Goal: Feedback & Contribution: Contribute content

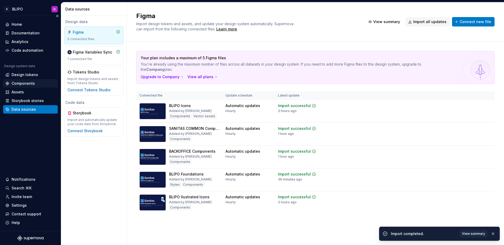
click at [22, 82] on div "Components" at bounding box center [23, 83] width 23 height 5
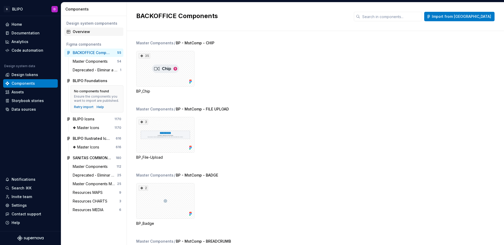
click at [86, 34] on div "Overview" at bounding box center [97, 31] width 49 height 5
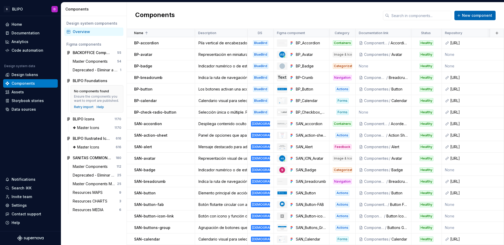
click at [476, 14] on span "New component" at bounding box center [477, 15] width 30 height 5
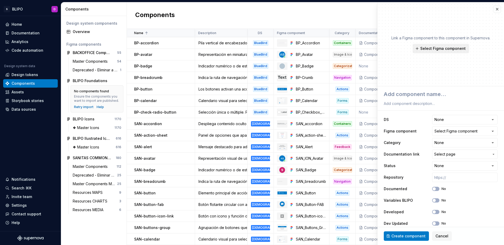
click at [439, 48] on span "Select Figma component" at bounding box center [442, 48] width 45 height 5
type textarea "*"
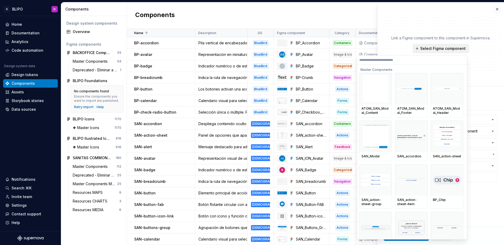
type input "*"
type textarea "*"
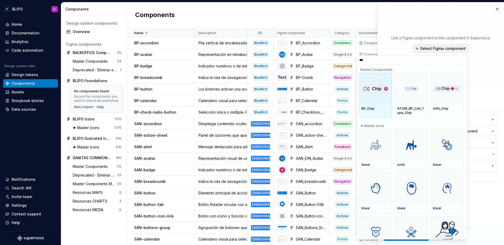
type input "****"
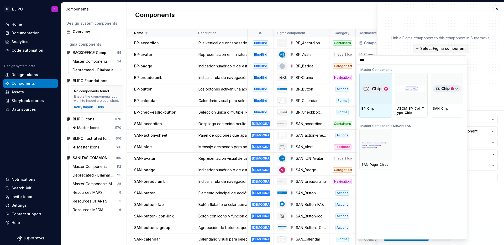
click at [373, 99] on div at bounding box center [375, 89] width 33 height 32
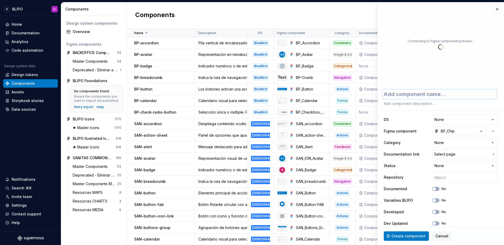
click at [414, 97] on textarea at bounding box center [440, 94] width 114 height 9
type textarea "*"
type textarea "B"
type textarea "*"
type textarea "BP"
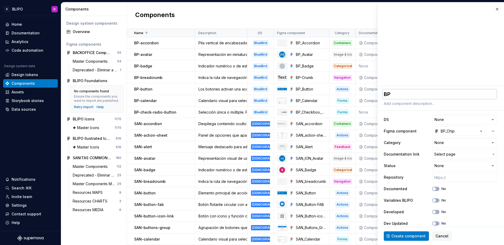
type textarea "*"
type textarea "BP-"
type textarea "*"
type textarea "BP-c"
type textarea "*"
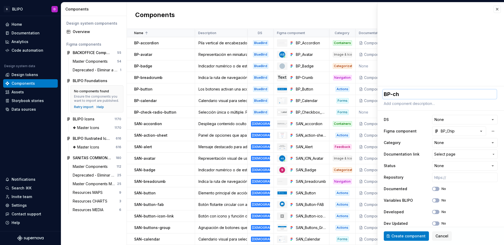
type textarea "BP-chi"
type textarea "*"
type textarea "BP-chip"
click at [412, 106] on textarea at bounding box center [440, 103] width 114 height 7
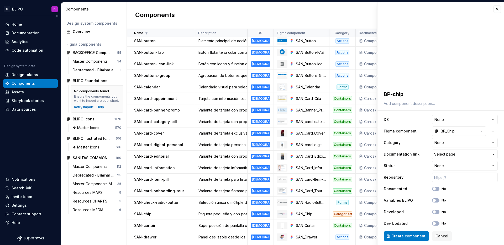
scroll to position [183, 0]
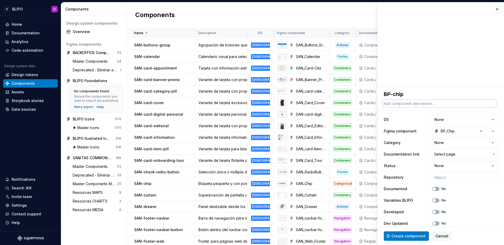
click at [417, 105] on textarea at bounding box center [440, 103] width 114 height 7
paste textarea "Etiqueta pequeña y cerrable. Para filtros o categorías."
type textarea "*"
type textarea "Etiqueta pequeña y cerrable. Para filtros o categorías."
drag, startPoint x: 247, startPoint y: 34, endPoint x: 252, endPoint y: 33, distance: 4.8
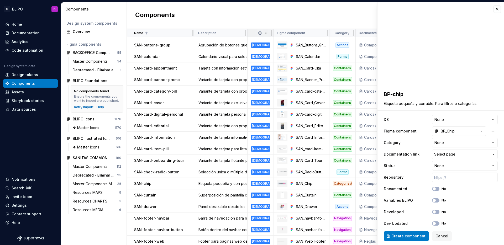
click at [252, 33] on div "DS" at bounding box center [261, 33] width 26 height 8
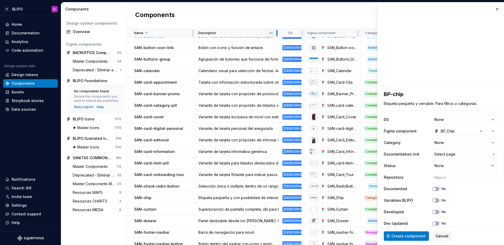
scroll to position [168, 0]
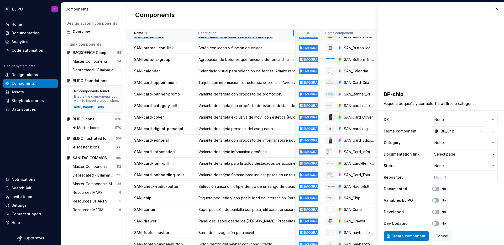
drag, startPoint x: 245, startPoint y: 33, endPoint x: 293, endPoint y: 37, distance: 48.2
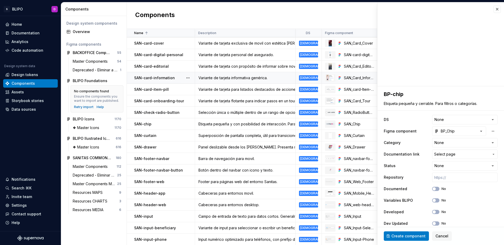
scroll to position [234, 0]
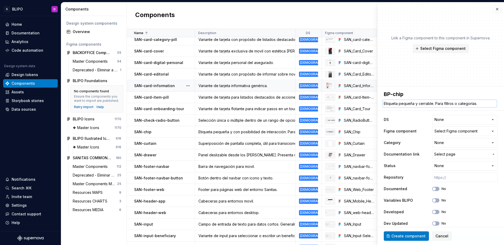
click at [424, 104] on textarea "Etiqueta pequeña y cerrable. Para filtros o categorías." at bounding box center [440, 103] width 114 height 7
type textarea "*"
click at [424, 104] on textarea "Etiqueta pequeña y cerrable. Para filtros o categorías." at bounding box center [440, 103] width 114 height 7
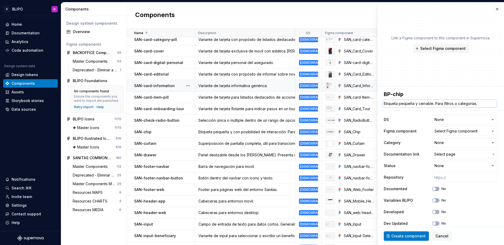
type textarea "Etiqueta pequeña y c. Para filtros o categorías."
type textarea "*"
type textarea "Etiqueta pequeña y co. Para filtros o categorías."
type textarea "*"
type textarea "Etiqueta pequeña y con. Para filtros o categorías."
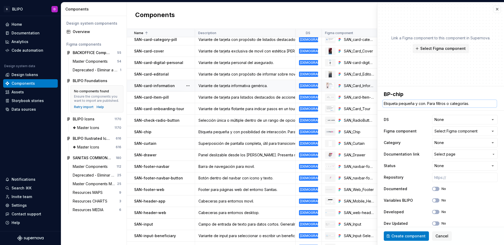
type textarea "*"
type textarea "Etiqueta pequeña y con . Para filtros o categorías."
type textarea "*"
type textarea "Etiqueta pequeña y con p. Para filtros o categorías."
type textarea "*"
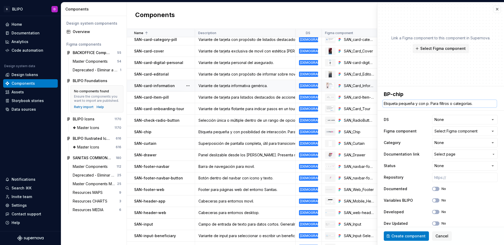
type textarea "Etiqueta pequeña y con po. Para filtros o categorías."
type textarea "*"
type textarea "Etiqueta pequeña y con pos. Para filtros o categorías."
type textarea "*"
type textarea "Etiqueta pequeña y con posi. Para filtros o categorías."
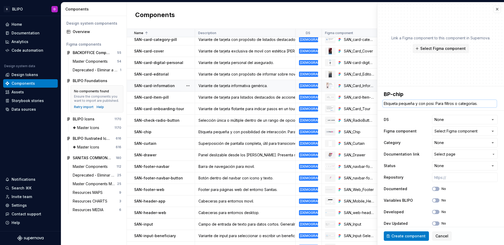
type textarea "*"
type textarea "Etiqueta pequeña y con posibi. Para filtros o categorías."
type textarea "*"
type textarea "Etiqueta pequeña y con posibil. Para filtros o categorías."
type textarea "*"
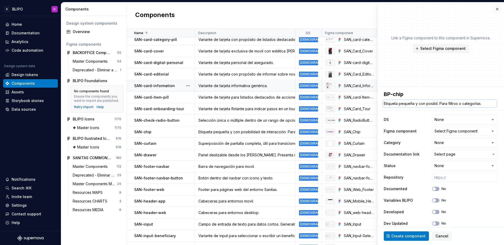
type textarea "Etiqueta pequeña y con posibili. Para filtros o categorías."
type textarea "*"
type textarea "Etiqueta pequeña y con posibilid. Para filtros o categorías."
type textarea "*"
type textarea "Etiqueta pequeña y con posibilida. Para filtros o categorías."
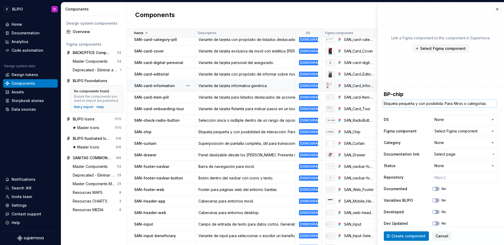
type textarea "*"
type textarea "Etiqueta pequeña y con posibilidad. Para filtros o categorías."
type textarea "*"
type textarea "Etiqueta pequeña y con posibilidad . Para filtros o categorías."
type textarea "*"
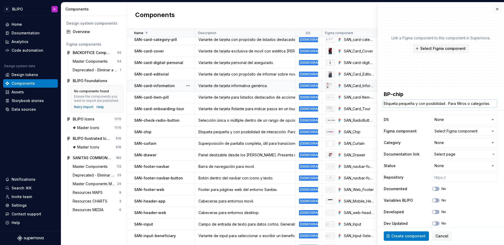
type textarea "Etiqueta pequeña y con posibilidad d. Para filtros o categorías."
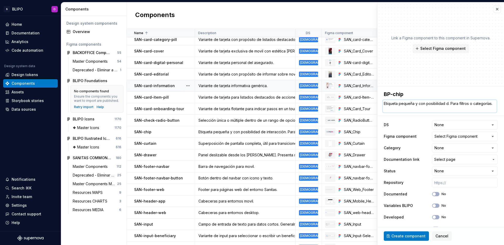
type textarea "*"
type textarea "Etiqueta pequeña y con posibilidad de. Para filtros o categorías."
type textarea "*"
type textarea "Etiqueta pequeña y con posibilidad de . Para filtros o categorías."
type textarea "*"
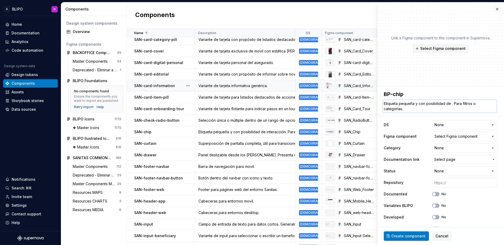
type textarea "Etiqueta pequeña y con posibilidad de i. Para filtros o categorías."
type textarea "*"
type textarea "Etiqueta pequeña y con posibilidad de in. Para filtros o categorías."
type textarea "*"
type textarea "Etiqueta pequeña y con posibilidad de int. Para filtros o categorías."
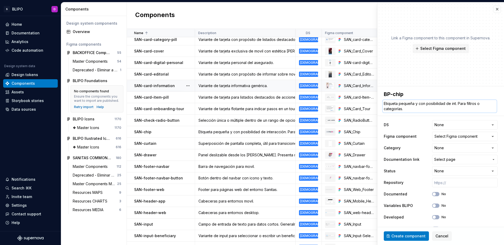
type textarea "*"
type textarea "Etiqueta pequeña y con posibilidad de inte. Para filtros o categorías."
type textarea "*"
type textarea "Etiqueta pequeña y con posibilidad de inter. Para filtros o categorías."
type textarea "*"
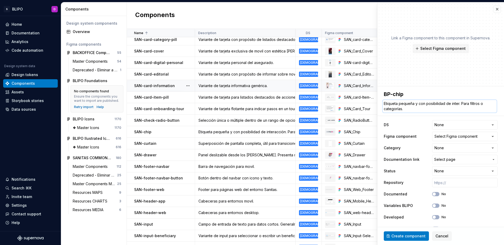
type textarea "Etiqueta pequeña y con posibilidad de intera. Para filtros o categorías."
type textarea "*"
type textarea "Etiqueta pequeña y con posibilidad de interac. Para filtros o categorías."
type textarea "*"
type textarea "Etiqueta pequeña y con posibilidad de interacc. Para filtros o categorías."
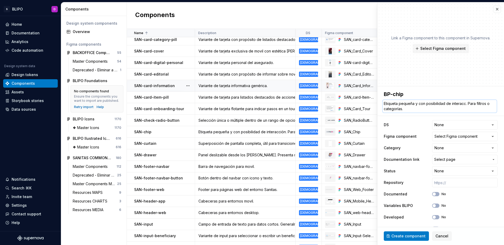
type textarea "*"
type textarea "Etiqueta pequeña y con posibilidad de interacci. Para filtros o categorías."
type textarea "*"
type textarea "Etiqueta pequeña y con posibilidad de interacci´. Para filtros o categorías."
type textarea "*"
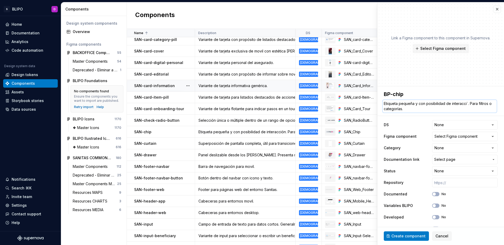
type textarea "Etiqueta pequeña y con posibilidad de interacció. Para filtros o categorías."
type textarea "*"
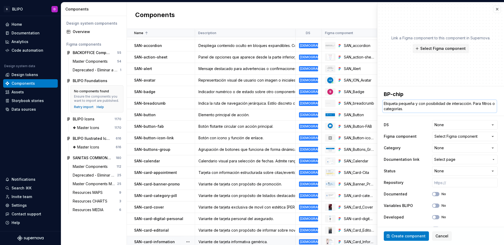
scroll to position [0, 0]
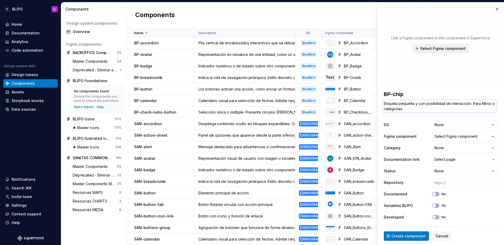
type textarea "Etiqueta pequeña y con posibilidad de interacción. Para filtros o categorías."
click at [438, 48] on span "Select Figma component" at bounding box center [442, 48] width 45 height 5
type textarea "*"
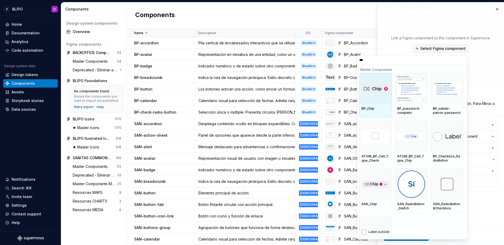
type input "****"
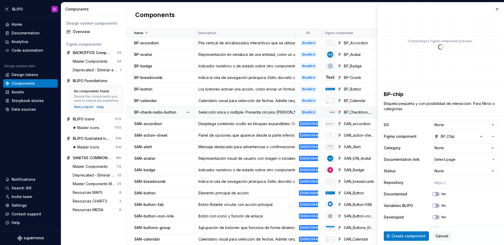
type textarea "*"
click at [449, 125] on html "S BLIPO D Home Documentation Analytics Code automation Design system data Desig…" at bounding box center [252, 122] width 504 height 245
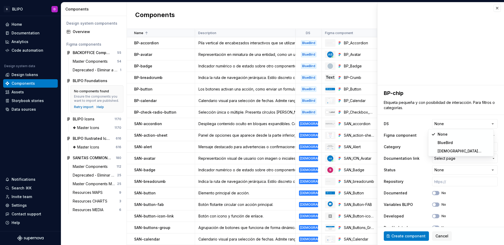
select select "**********"
type textarea "*"
click at [444, 150] on html "S BLIPO D Home Documentation Analytics Code automation Design system data Desig…" at bounding box center [252, 122] width 504 height 245
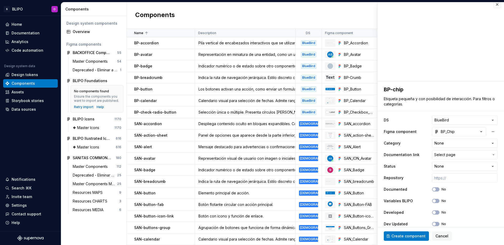
scroll to position [8, 0]
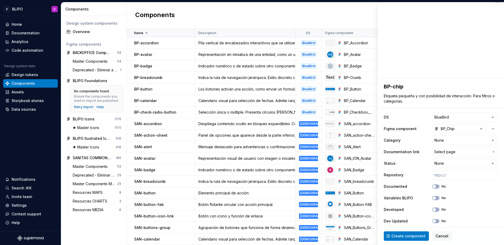
drag, startPoint x: 503, startPoint y: 121, endPoint x: 503, endPoint y: 127, distance: 6.3
click at [503, 127] on html "S BLIPO D Home Documentation Analytics Code automation Design system data Desig…" at bounding box center [252, 122] width 504 height 245
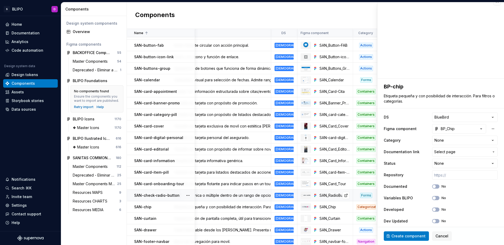
scroll to position [159, 21]
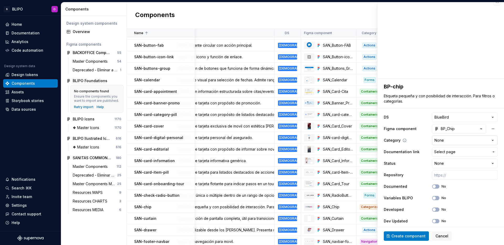
click at [460, 142] on html "S BLIPO D Home Documentation Analytics Code automation Design system data Desig…" at bounding box center [252, 122] width 504 height 245
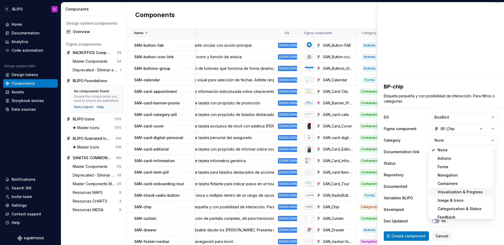
scroll to position [1, 0]
select select "**********"
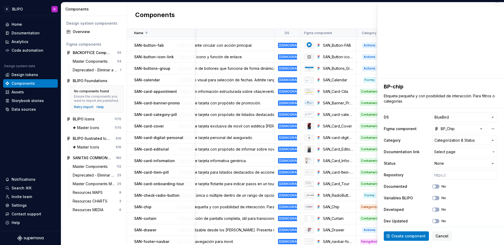
type textarea "*"
click at [454, 154] on span "Select page" at bounding box center [461, 151] width 55 height 5
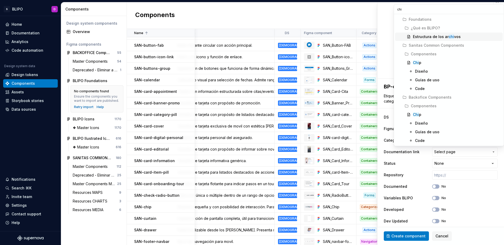
type input "chip"
click at [417, 116] on mark "Chip" at bounding box center [417, 114] width 8 height 4
type textarea "*"
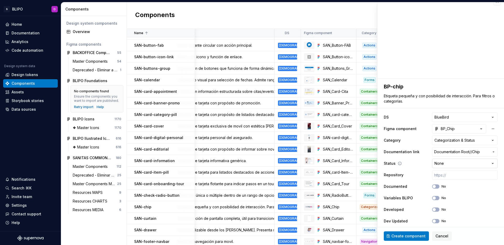
click at [458, 165] on html "S BLIPO D Home Documentation Analytics Code automation Design system data Desig…" at bounding box center [252, 122] width 504 height 245
select select "**********"
click at [459, 175] on input "text" at bounding box center [465, 174] width 66 height 9
paste input "[URL]"
type textarea "*"
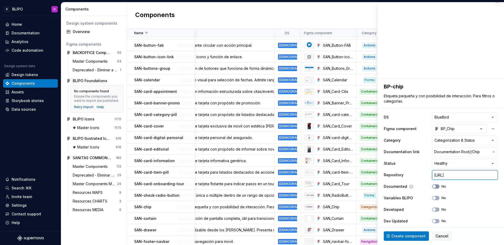
scroll to position [11, 0]
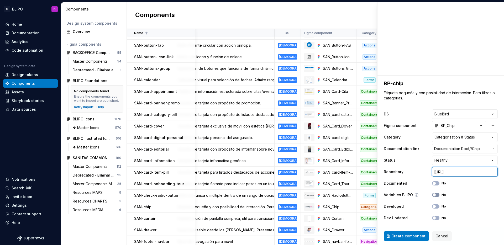
type input "[URL]"
click at [433, 194] on button "No" at bounding box center [435, 195] width 7 height 4
click at [432, 205] on icon "button" at bounding box center [434, 206] width 4 height 3
click at [432, 217] on icon "button" at bounding box center [434, 218] width 4 height 3
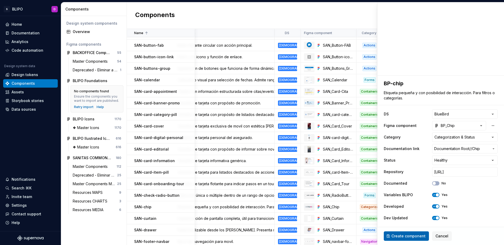
click at [413, 235] on span "Create component" at bounding box center [408, 236] width 34 height 5
type textarea "*"
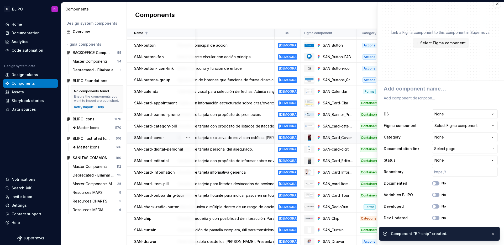
scroll to position [6, 0]
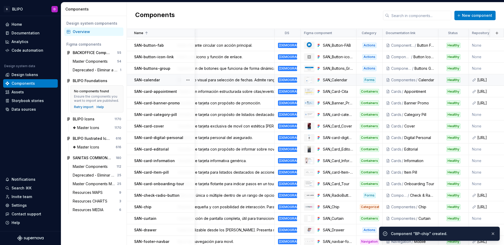
scroll to position [0, 21]
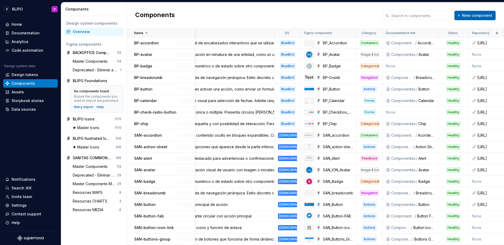
click at [471, 17] on span "New component" at bounding box center [477, 15] width 30 height 5
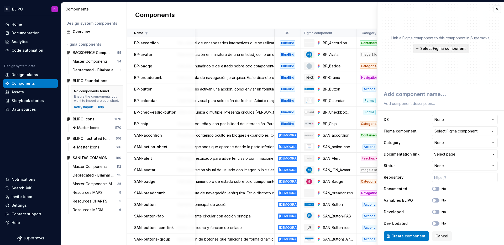
click at [434, 46] on span "Select Figma component" at bounding box center [442, 48] width 45 height 5
type textarea "*"
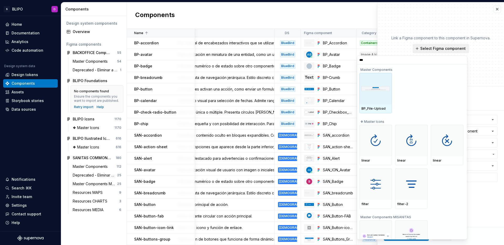
type input "****"
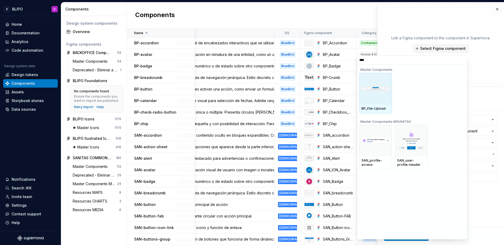
click at [374, 95] on div at bounding box center [375, 89] width 33 height 32
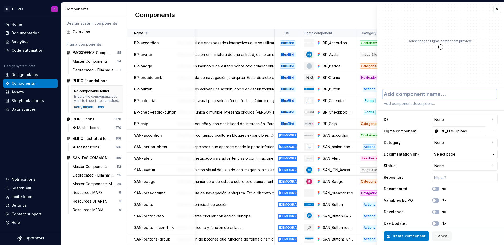
click at [418, 97] on textarea at bounding box center [440, 94] width 114 height 9
type textarea "*"
type textarea "B"
type textarea "*"
type textarea "BP"
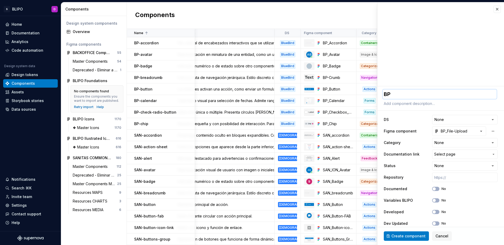
type textarea "*"
type textarea "BP-"
type textarea "*"
type textarea "BP-f"
type textarea "*"
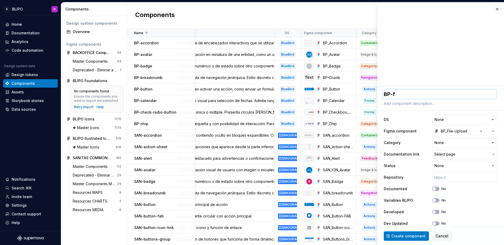
type textarea "BP-fi"
type textarea "*"
type textarea "BP-fil"
type textarea "*"
type textarea "BP-file"
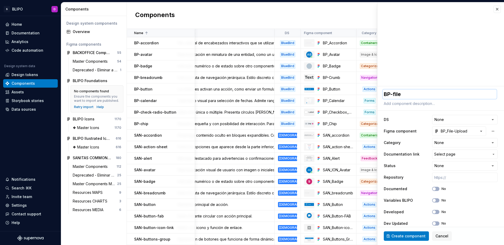
type textarea "*"
type textarea "BP-file-"
type textarea "*"
type textarea "BP-file-u"
type textarea "*"
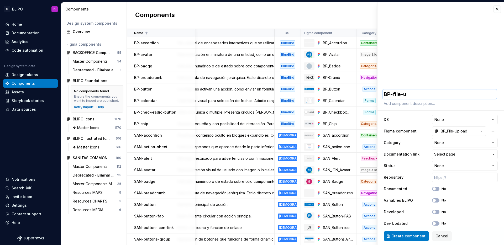
type textarea "BP-file-up"
type textarea "*"
type textarea "BP-file-upd"
type textarea "*"
type textarea "BP-file-up"
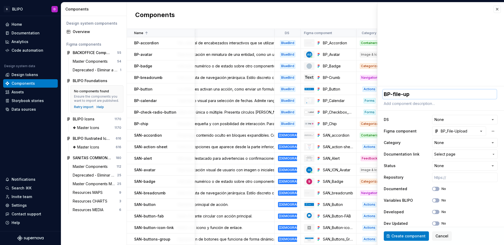
type textarea "*"
type textarea "BP-file-upl"
type textarea "*"
type textarea "BP-file-uplo"
type textarea "*"
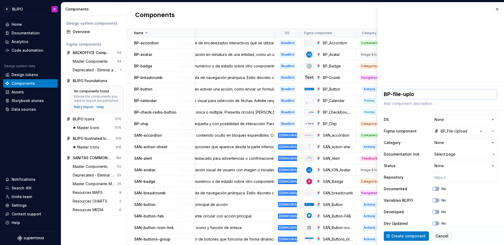
type textarea "BP-file-uploa"
type textarea "*"
type textarea "BP-file-upload"
click at [416, 104] on textarea at bounding box center [440, 103] width 114 height 7
paste textarea "Una entrada que permite a los usuarios cargar un archivo desde su dispositivo."
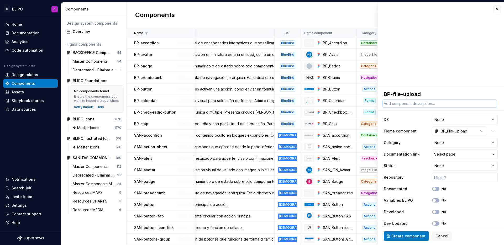
type textarea "*"
type textarea "Una entrada que permite a los usuarios cargar un archivo desde su dispositivo."
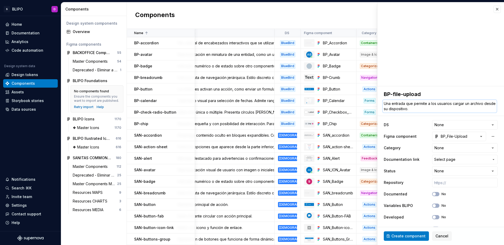
click at [406, 104] on textarea "Una entrada que permite a los usuarios cargar un archivo desde su dispositivo." at bounding box center [440, 106] width 114 height 13
drag, startPoint x: 416, startPoint y: 104, endPoint x: 380, endPoint y: 106, distance: 36.3
click at [380, 106] on div "**********" at bounding box center [441, 161] width 127 height 151
type textarea "*"
type textarea "Permite a los usuarios cargar un archivo desde su dispositivo."
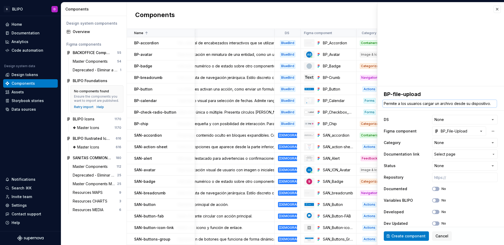
type textarea "*"
type textarea "ermite a los usuarios cargar un archivo desde su dispositivo."
type textarea "*"
type textarea "Eermite a los usuarios cargar un archivo desde su dispositivo."
type textarea "*"
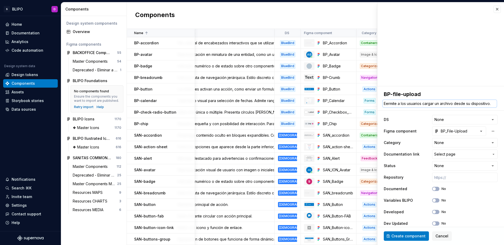
type textarea "Elermite a los usuarios cargar un archivo desde su dispositivo."
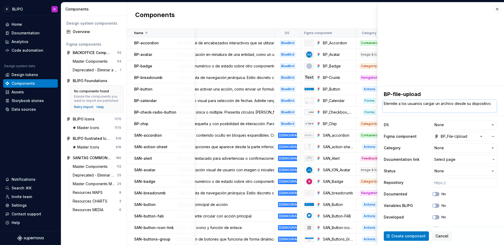
type textarea "*"
type textarea "Eleermite a los usuarios cargar un archivo desde su dispositivo."
type textarea "*"
type textarea "Elemermite a los usuarios cargar un archivo desde su dispositivo."
type textarea "*"
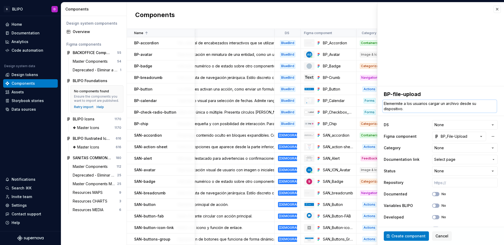
type textarea "Elemeermite a los usuarios cargar un archivo desde su dispositivo."
type textarea "*"
type textarea "Elemenermite a los usuarios cargar un archivo desde su dispositivo."
type textarea "*"
type textarea "Elementermite a los usuarios cargar un archivo desde su dispositivo."
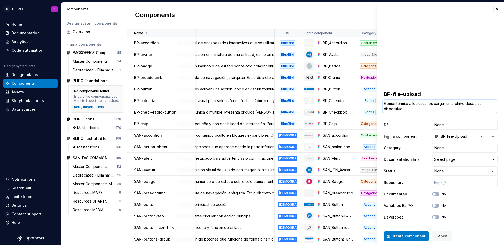
type textarea "*"
type textarea "Elementoermite a los usuarios cargar un archivo desde su dispositivo."
type textarea "*"
type textarea "Elemento ermite a los usuarios cargar un archivo desde su dispositivo."
type textarea "*"
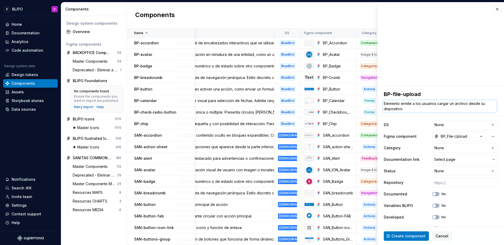
type textarea "Elemento uermite a los usuarios cargar un archivo desde su dispositivo."
type textarea "*"
type textarea "Elemento ermite a los usuarios cargar un archivo desde su dispositivo."
type textarea "*"
type textarea "Elemento qermite a los usuarios cargar un archivo desde su dispositivo."
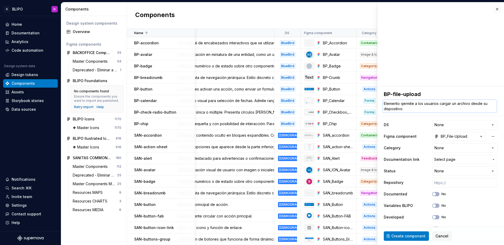
type textarea "*"
type textarea "Elemento quermite a los usuarios cargar un archivo desde su dispositivo."
type textarea "*"
type textarea "Elemento que ermite a los usuarios cargar un archivo desde su dispositivo."
type textarea "*"
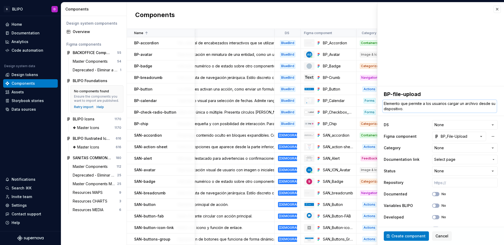
type textarea "Elemento que permite a los usuarios cargar un archivo desde su dispositivo."
click at [461, 125] on html "S BLIPO D Home Documentation Analytics Code automation Design system data Desig…" at bounding box center [252, 122] width 504 height 245
select select "**********"
type textarea "*"
click at [449, 149] on html "S BLIPO D Home Documentation Analytics Code automation Design system data Desig…" at bounding box center [252, 122] width 504 height 245
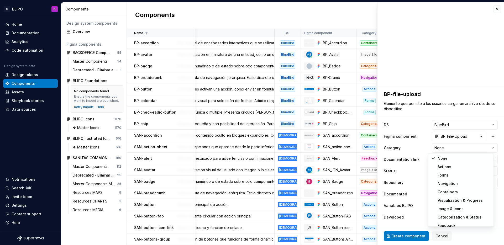
select select "**********"
type textarea "*"
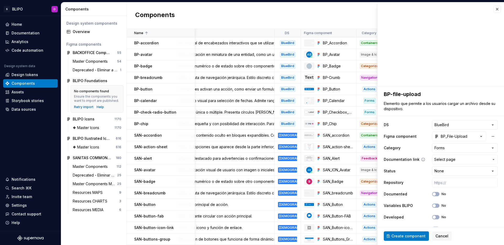
click at [452, 158] on span "Select page" at bounding box center [461, 159] width 55 height 5
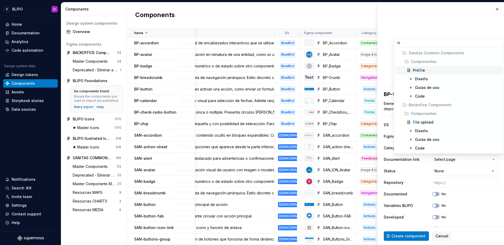
type input "file"
click at [430, 122] on div "File upload" at bounding box center [422, 122] width 19 height 5
type textarea "*"
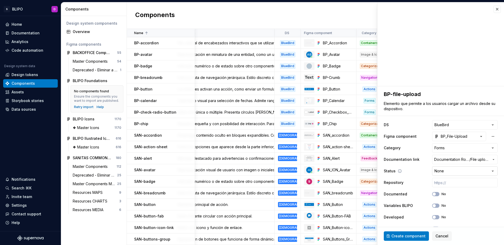
click at [455, 169] on html "S BLIPO D Home Documentation Analytics Code automation Design system data Desig…" at bounding box center [252, 122] width 504 height 245
select select "**********"
click at [445, 183] on input "text" at bounding box center [465, 182] width 66 height 9
paste input "[URL]"
type textarea "*"
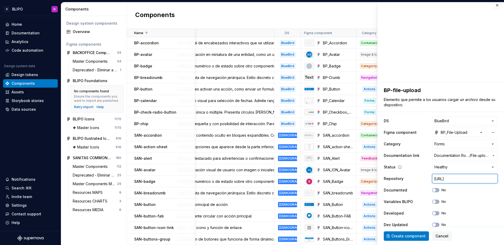
scroll to position [11, 0]
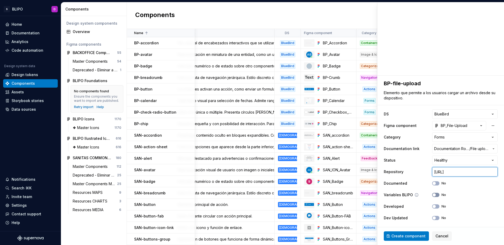
type input "[URL]"
click at [432, 194] on icon "button" at bounding box center [434, 194] width 4 height 3
click at [433, 208] on button "No" at bounding box center [435, 207] width 7 height 4
click at [432, 219] on icon "button" at bounding box center [434, 218] width 4 height 3
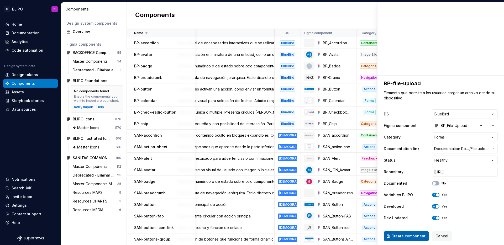
click at [413, 238] on span "Create component" at bounding box center [408, 236] width 34 height 5
type textarea "*"
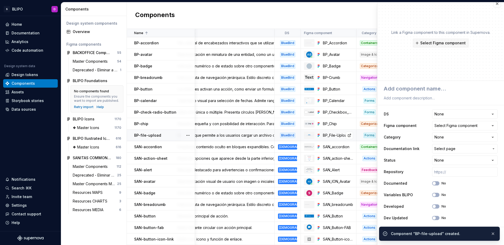
scroll to position [6, 0]
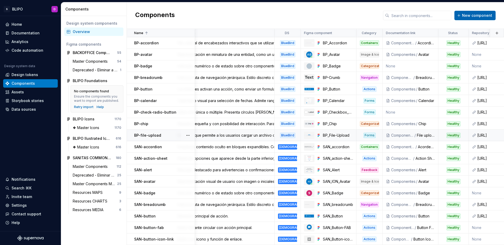
click at [472, 16] on span "New component" at bounding box center [477, 15] width 30 height 5
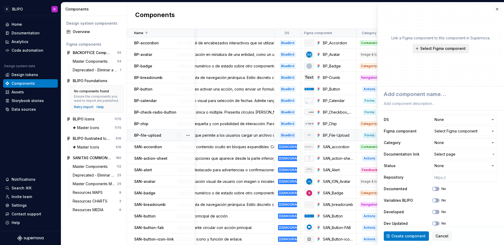
click at [444, 49] on span "Select Figma component" at bounding box center [442, 48] width 45 height 5
type textarea "*"
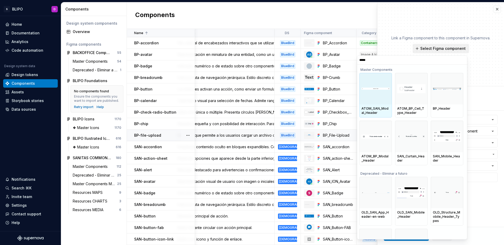
type input "******"
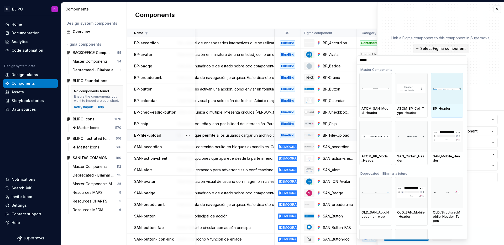
click at [447, 95] on div at bounding box center [447, 89] width 33 height 32
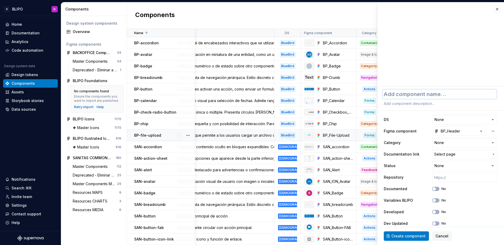
click at [444, 94] on textarea at bounding box center [440, 94] width 114 height 9
type textarea "*"
type textarea "S"
type textarea "*"
type textarea "SA"
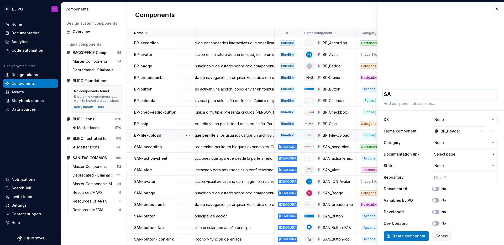
type textarea "*"
type textarea "SAN"
type textarea "*"
type textarea "SA"
type textarea "*"
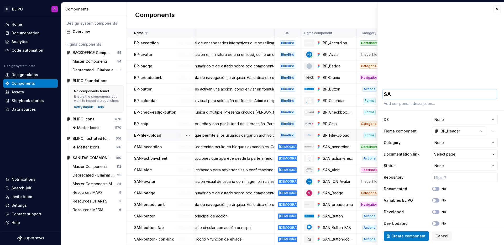
type textarea "S"
type textarea "*"
type textarea "B"
type textarea "*"
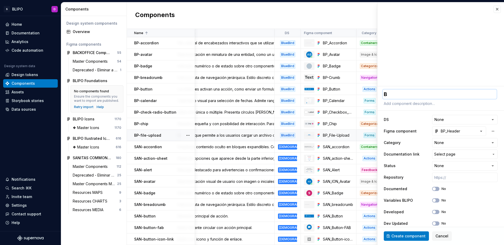
type textarea "BP"
type textarea "*"
type textarea "BP-"
type textarea "*"
type textarea "BP-h"
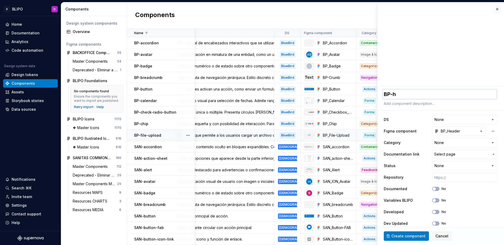
type textarea "*"
type textarea "BP-he"
click at [431, 103] on textarea at bounding box center [440, 103] width 114 height 7
click at [409, 106] on textarea "Cabecera de navegación." at bounding box center [440, 103] width 114 height 7
click at [406, 104] on textarea "Cabecera de navegación." at bounding box center [440, 103] width 114 height 7
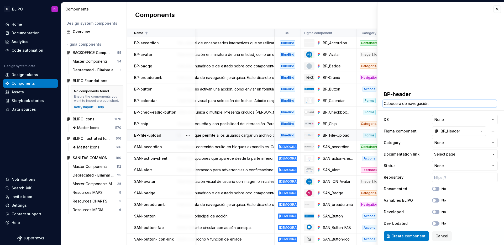
scroll to position [6, 0]
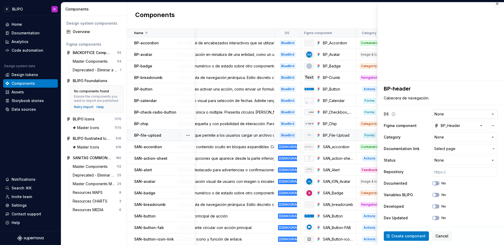
click at [461, 117] on html "S BLIPO D Home Documentation Analytics Code automation Design system data Desig…" at bounding box center [252, 122] width 504 height 245
click at [480, 134] on html "S BLIPO D Home Documentation Analytics Code automation Design system data Desig…" at bounding box center [252, 122] width 504 height 245
click at [454, 151] on button "Select page" at bounding box center [465, 148] width 66 height 9
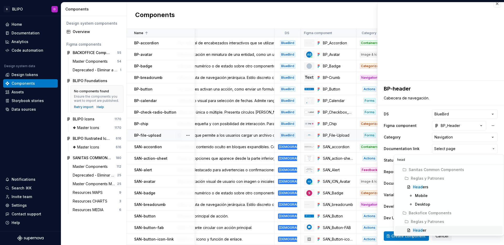
click at [424, 231] on div "Head er" at bounding box center [419, 230] width 13 height 5
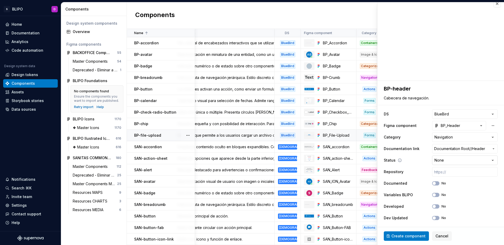
click at [458, 162] on html "S BLIPO D Home Documentation Analytics Code automation Design system data Desig…" at bounding box center [252, 122] width 504 height 245
click at [449, 171] on input "text" at bounding box center [465, 171] width 66 height 9
paste input "[URL]"
click at [433, 196] on button "No" at bounding box center [435, 195] width 7 height 4
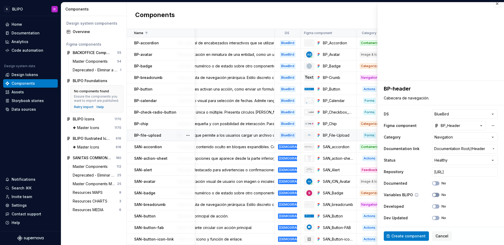
scroll to position [0, 0]
click at [433, 205] on button "No" at bounding box center [435, 207] width 7 height 4
click at [433, 218] on button "No" at bounding box center [435, 218] width 7 height 4
click at [406, 238] on span "Create component" at bounding box center [408, 236] width 34 height 5
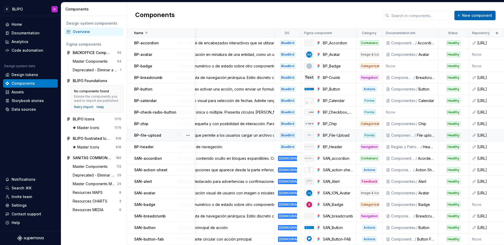
click at [470, 16] on span "New component" at bounding box center [477, 15] width 30 height 5
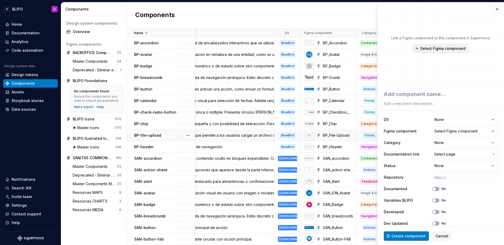
click at [438, 46] on span "Select Figma component" at bounding box center [442, 48] width 45 height 5
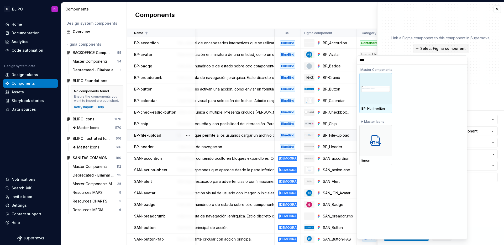
click at [370, 98] on div at bounding box center [375, 89] width 33 height 32
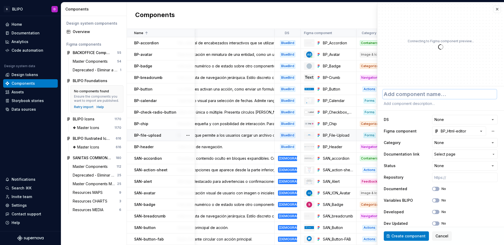
click at [415, 98] on textarea at bounding box center [440, 94] width 114 height 9
click at [419, 103] on textarea at bounding box center [440, 103] width 114 height 7
click at [415, 106] on textarea at bounding box center [440, 103] width 114 height 7
paste textarea "Campo de texto expandible para entradas largas. Se adapta al contenido y muestr…"
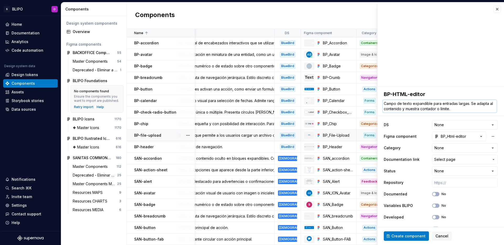
click at [443, 106] on textarea "Campo de texto expandible para entradas largas. Se adapta al contenido y muestr…" at bounding box center [440, 106] width 114 height 13
paste textarea "Una interfaz para editar contenido de “texto enriquecido” (es decir, con format…"
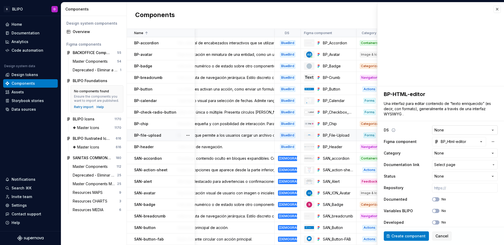
click at [439, 130] on html "S BLIPO D Home Documentation Analytics Code automation Design system data Desig…" at bounding box center [252, 122] width 504 height 245
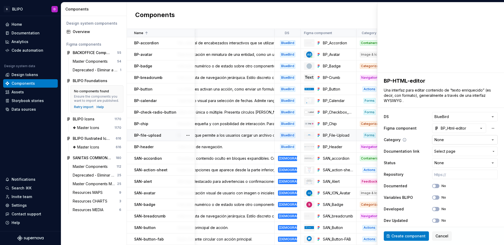
scroll to position [16, 0]
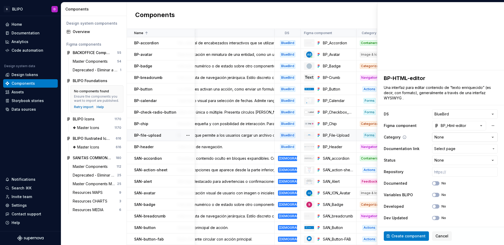
click at [441, 134] on html "S BLIPO D Home Documentation Analytics Code automation Design system data Desig…" at bounding box center [252, 122] width 504 height 245
click at [455, 151] on span "Select page" at bounding box center [461, 148] width 55 height 5
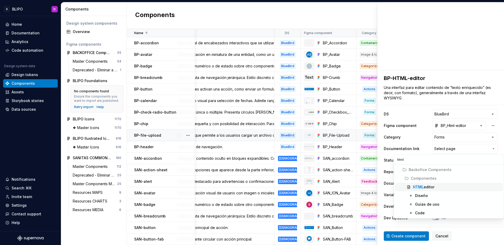
click at [432, 188] on div "HTML editor" at bounding box center [424, 187] width 22 height 5
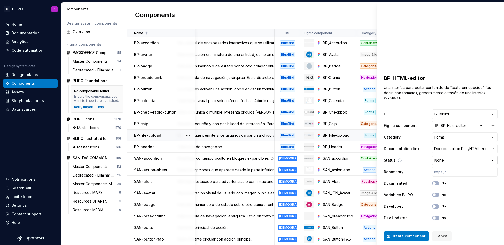
click at [450, 160] on html "S BLIPO D Home Documentation Analytics Code automation Design system data Desig…" at bounding box center [252, 122] width 504 height 245
click at [434, 195] on button "No" at bounding box center [435, 195] width 7 height 4
click at [413, 235] on span "Create component" at bounding box center [408, 236] width 34 height 5
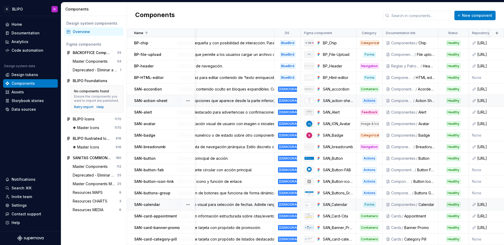
scroll to position [0, 21]
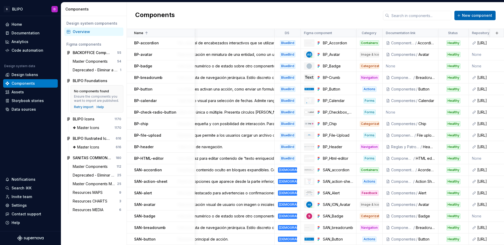
click at [481, 15] on span "New component" at bounding box center [477, 15] width 30 height 5
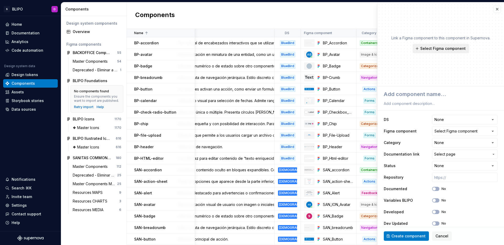
click at [446, 51] on span "Select Figma component" at bounding box center [442, 48] width 45 height 5
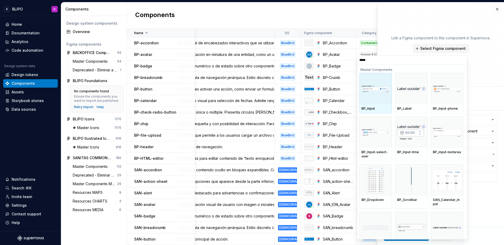
click at [375, 98] on div at bounding box center [375, 89] width 33 height 32
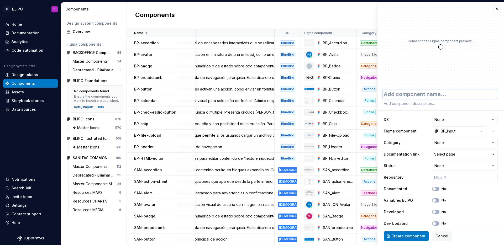
click at [416, 97] on textarea at bounding box center [440, 94] width 114 height 9
